Goal: Transaction & Acquisition: Download file/media

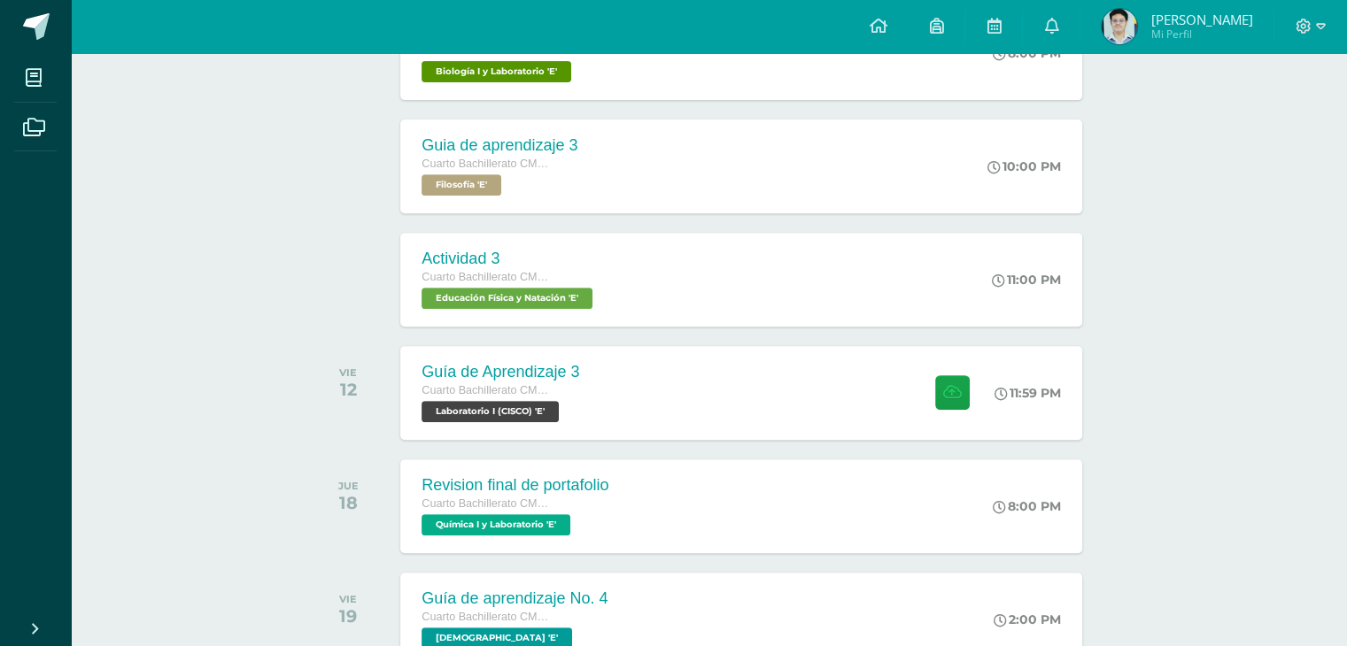
scroll to position [689, 0]
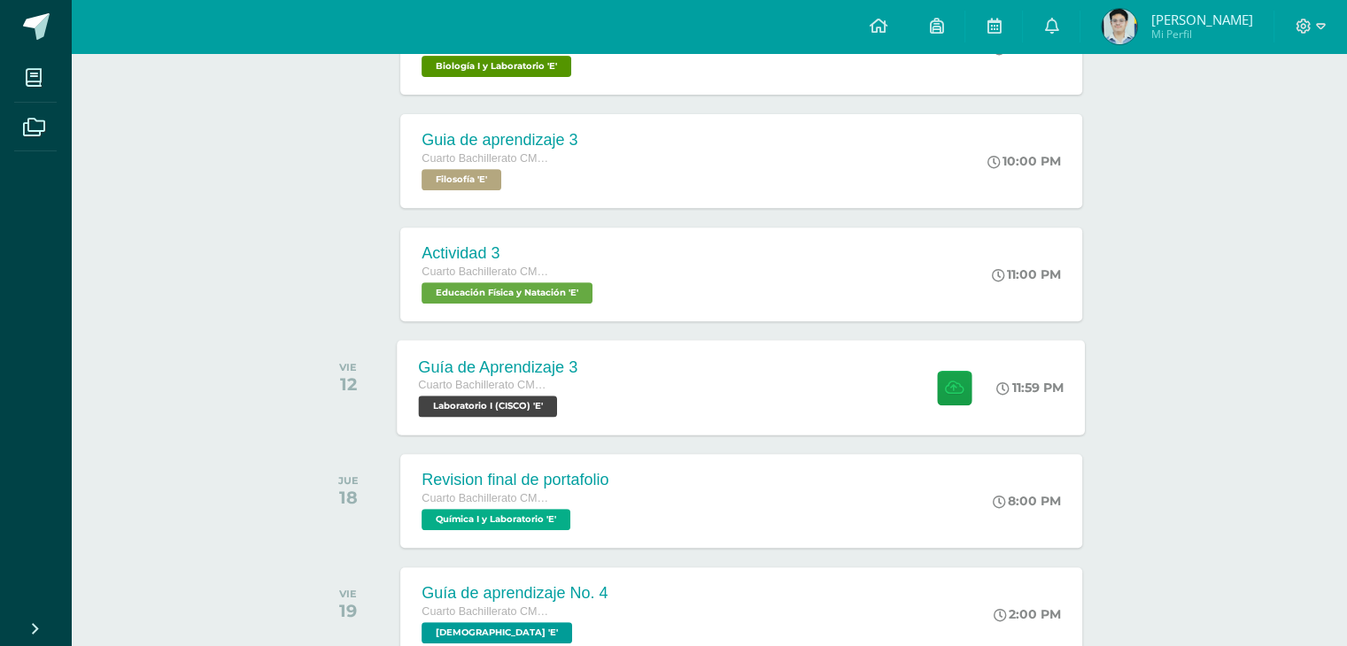
click at [616, 358] on div "Guía de Aprendizaje 3 Cuarto Bachillerato CMP Bachillerato en CCLL con Orientac…" at bounding box center [742, 387] width 688 height 95
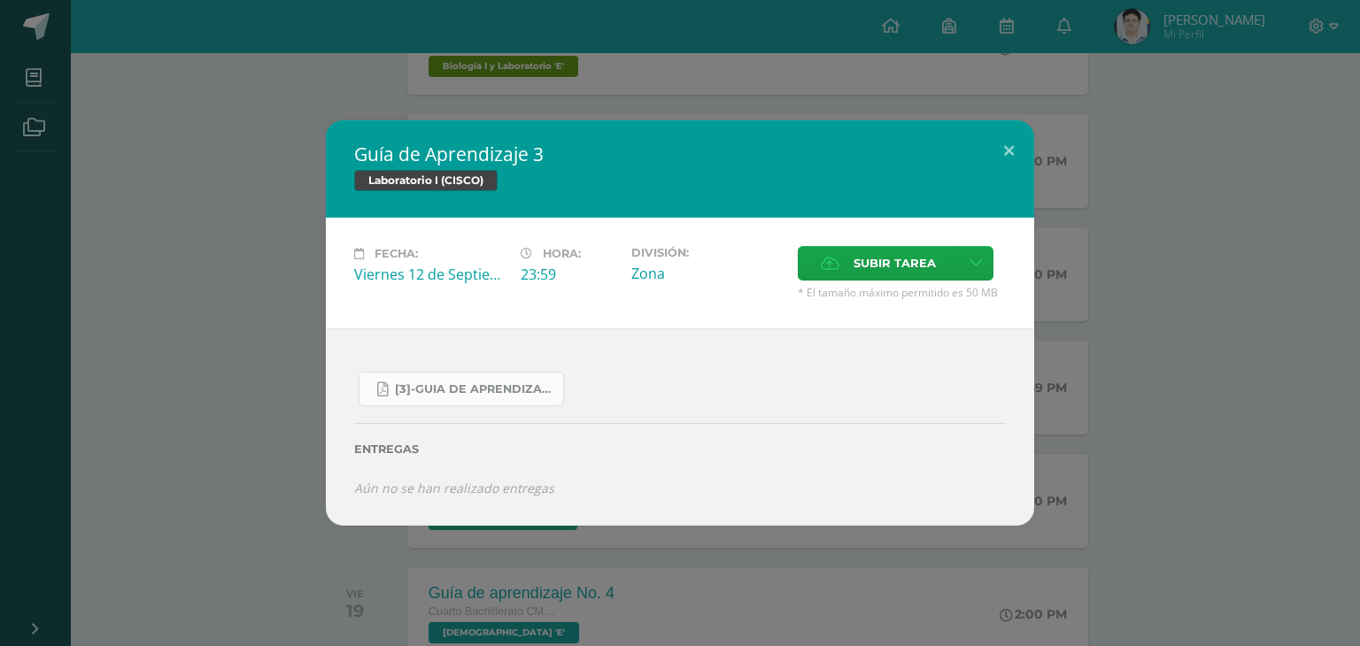
click at [471, 395] on span "[3]-GUIA DE APRENDIZAJE 3 IV BACH CISCO UNIDAD 4.pdf" at bounding box center [474, 390] width 159 height 14
click at [291, 266] on div "Guía de Aprendizaje 3 Laboratorio I (CISCO) Fecha: Viernes 12 de Septiembre Hor…" at bounding box center [680, 322] width 1346 height 405
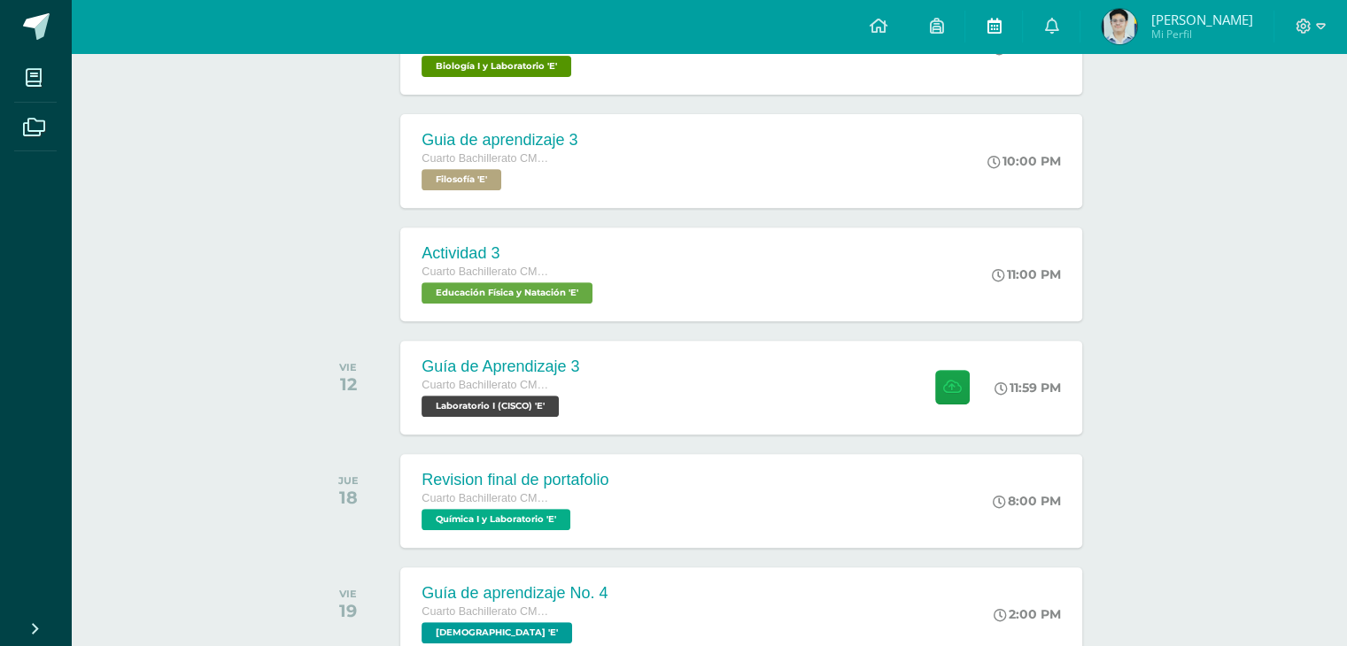
click at [1022, 31] on link at bounding box center [993, 26] width 57 height 53
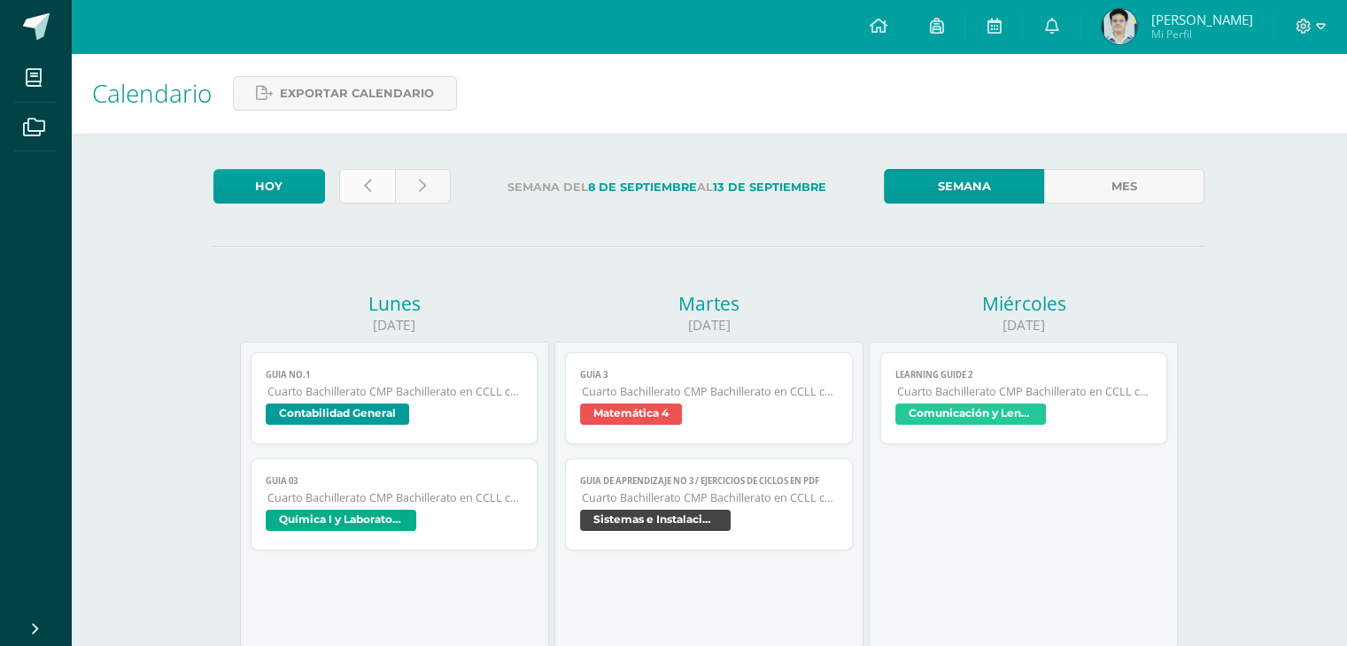
click at [350, 176] on link at bounding box center [367, 186] width 56 height 35
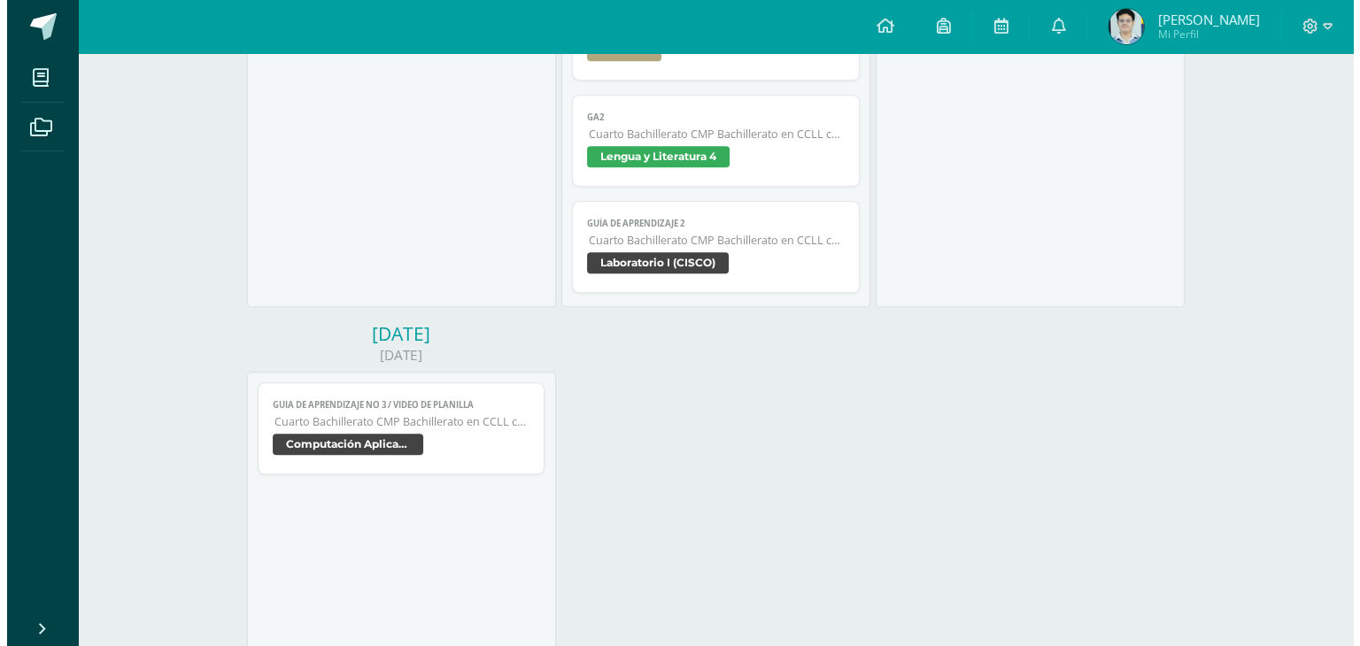
scroll to position [2043, 0]
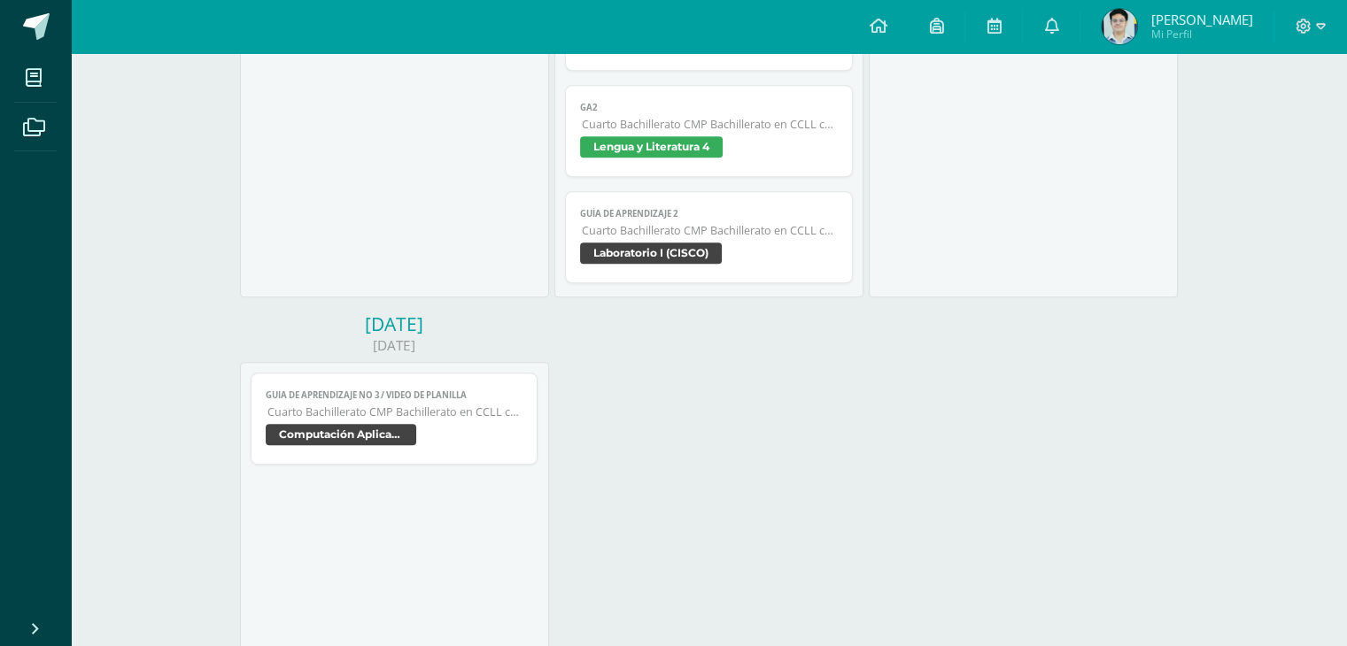
click at [626, 228] on span "Cuarto Bachillerato CMP Bachillerato en CCLL con Orientación en Computación" at bounding box center [710, 230] width 256 height 15
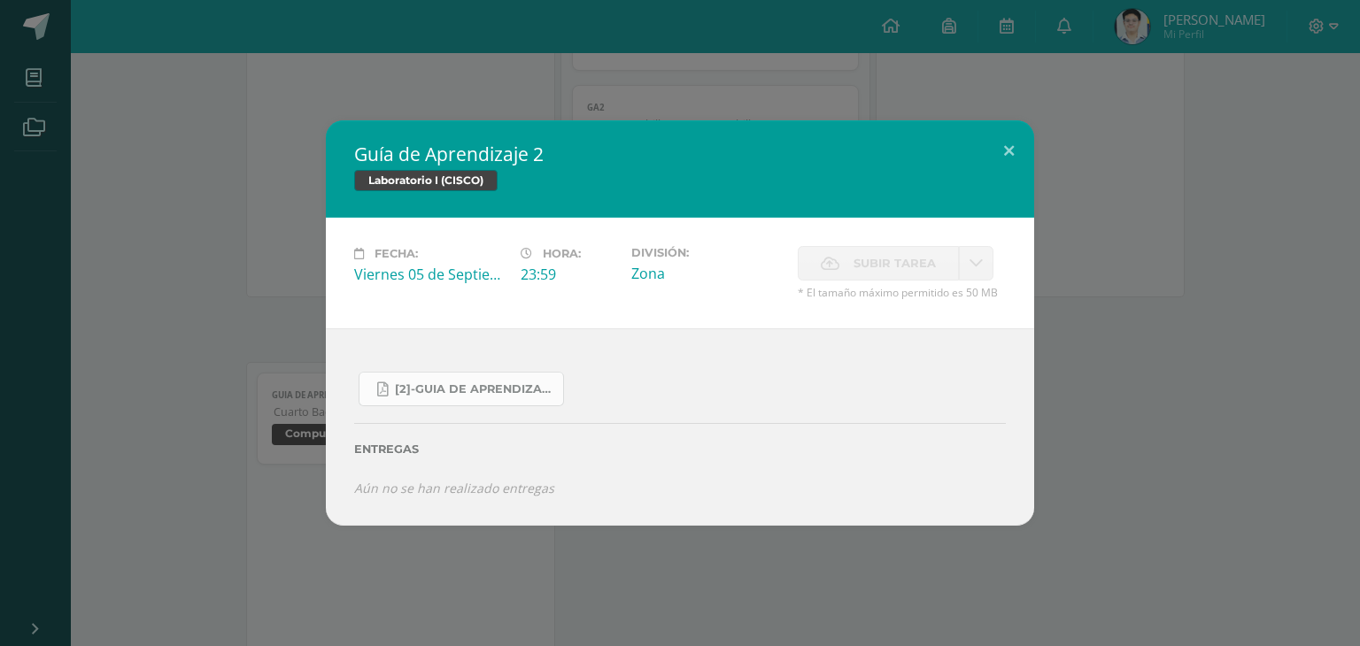
click at [475, 375] on link "[2]-GUIA DE APRENDIZAJE 2 IV [PERSON_NAME] CISCO UNIDAD 4.pdf" at bounding box center [461, 389] width 205 height 35
click at [991, 576] on div "Guía de Aprendizaje 2 Laboratorio I (CISCO) Fecha: [DATE] Hora: 23:59 División:…" at bounding box center [680, 323] width 1360 height 646
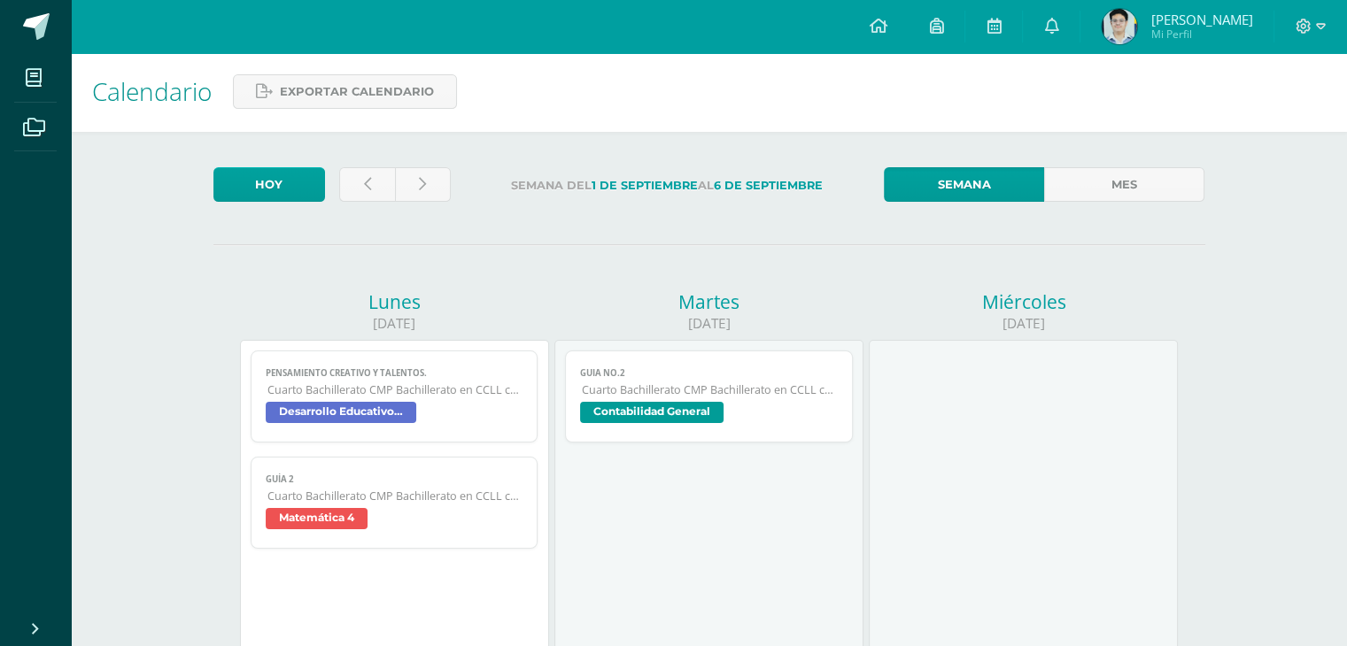
scroll to position [0, 0]
